Goal: Task Accomplishment & Management: Use online tool/utility

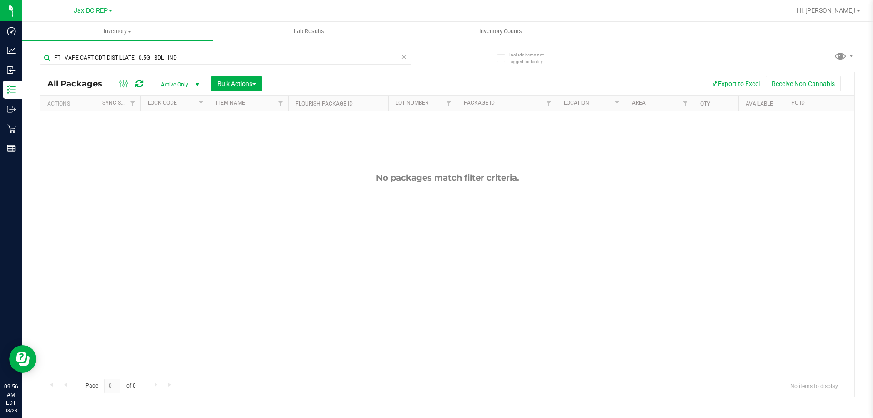
click at [401, 58] on icon at bounding box center [404, 56] width 6 height 11
click at [77, 62] on input "text" at bounding box center [225, 58] width 371 height 14
type input "c"
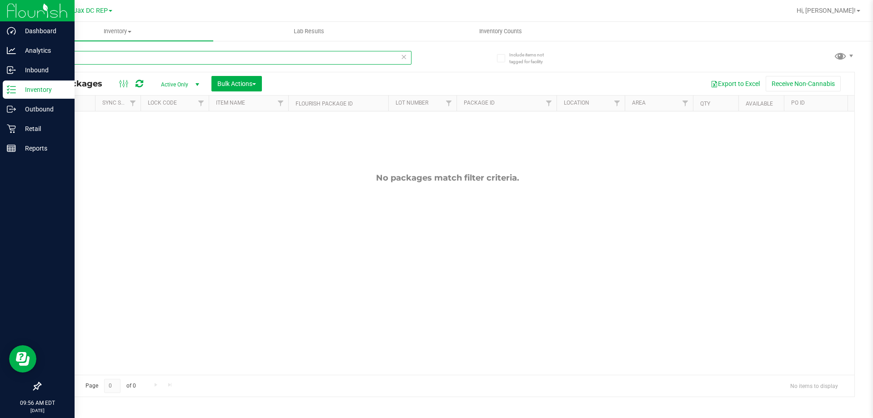
type input "cdt di"
click at [6, 90] on div "Inventory" at bounding box center [39, 89] width 72 height 18
click at [11, 73] on icon at bounding box center [9, 70] width 5 height 7
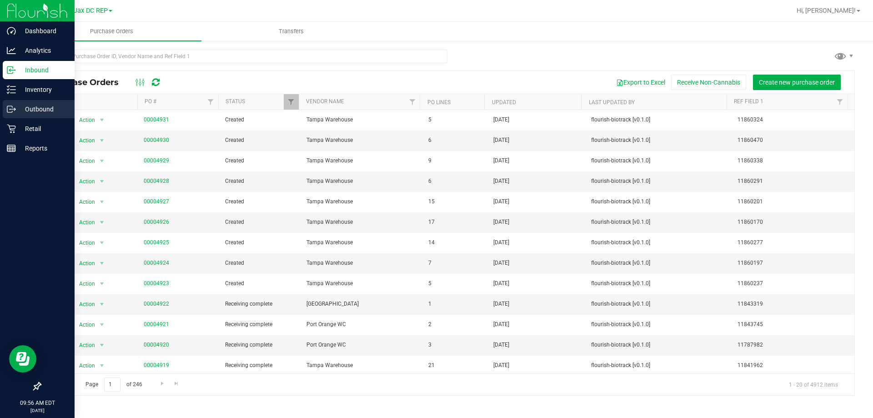
click at [16, 109] on p "Outbound" at bounding box center [43, 109] width 55 height 11
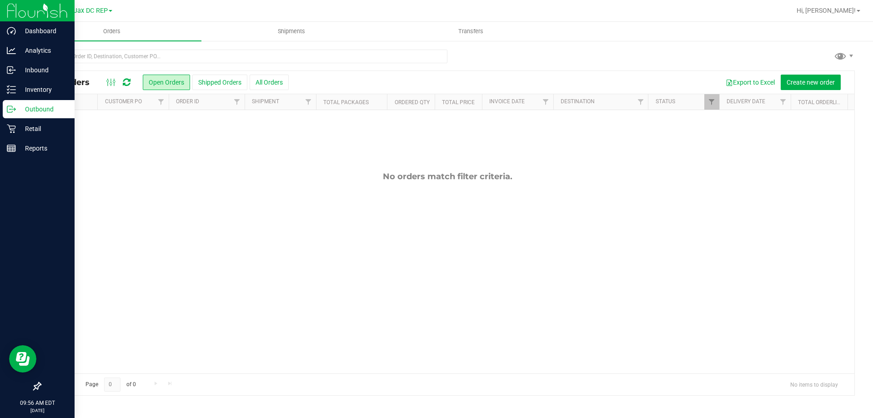
click at [30, 110] on p "Outbound" at bounding box center [43, 109] width 55 height 11
click at [20, 68] on p "Inbound" at bounding box center [43, 70] width 55 height 11
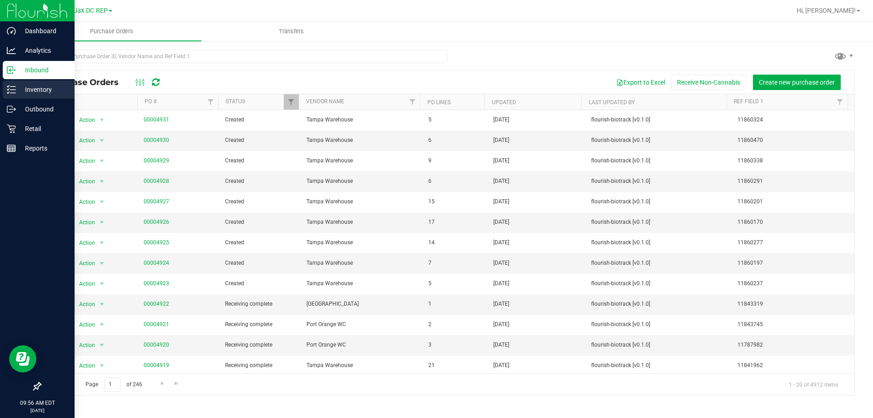
click at [13, 90] on line at bounding box center [12, 90] width 5 height 0
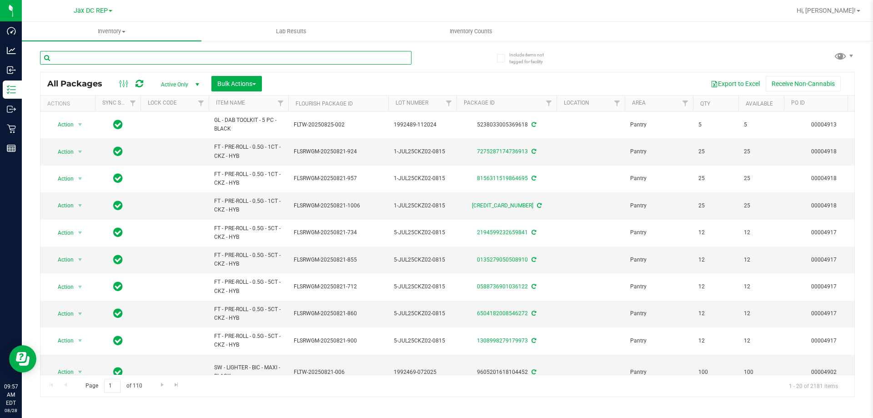
click at [106, 59] on input "text" at bounding box center [225, 58] width 371 height 14
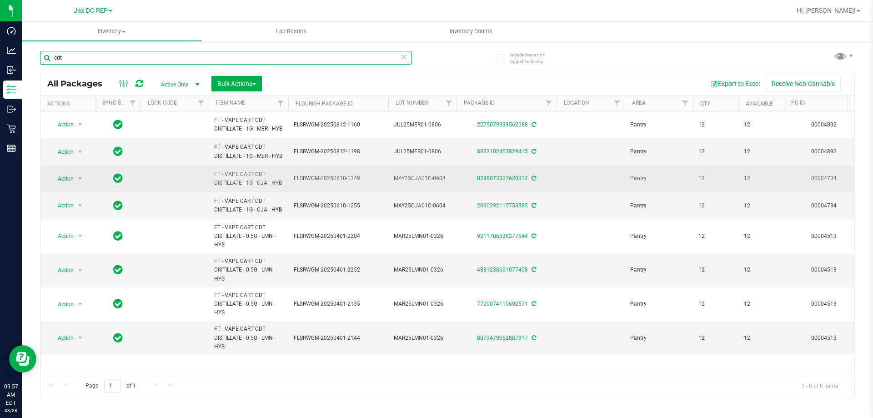
scroll to position [0, 0]
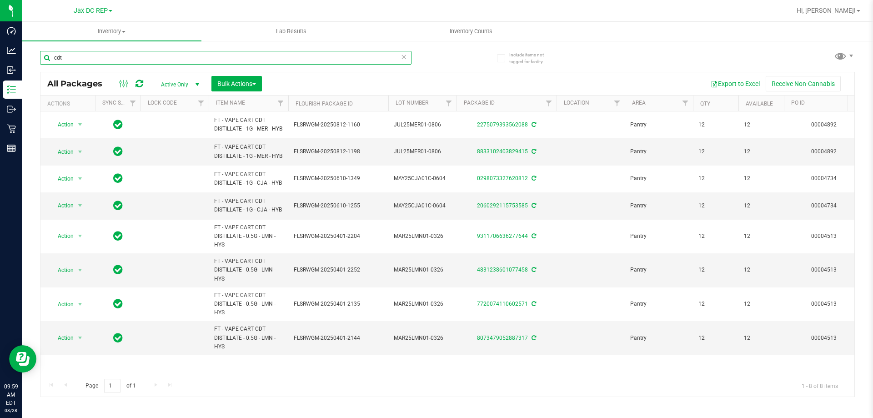
type input "cdt"
drag, startPoint x: 67, startPoint y: 59, endPoint x: 31, endPoint y: 53, distance: 36.3
click at [31, 53] on div "Include items not tagged for facility cdt All Packages Active Only Active Only …" at bounding box center [447, 178] width 851 height 277
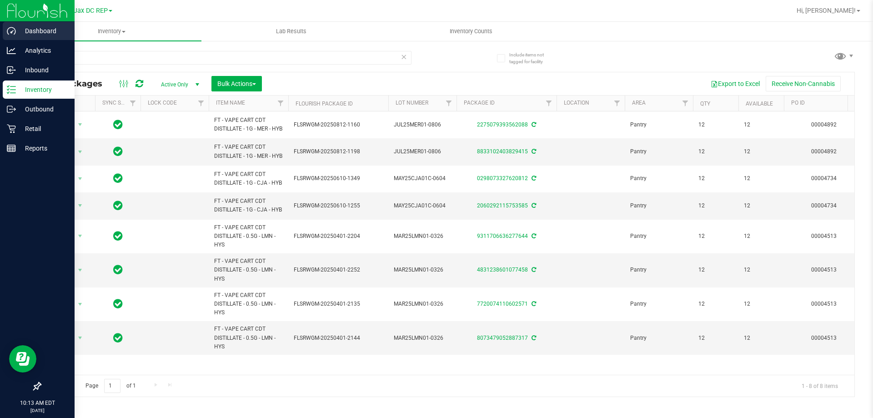
click at [12, 29] on icon at bounding box center [11, 30] width 9 height 9
